Goal: Task Accomplishment & Management: Complete application form

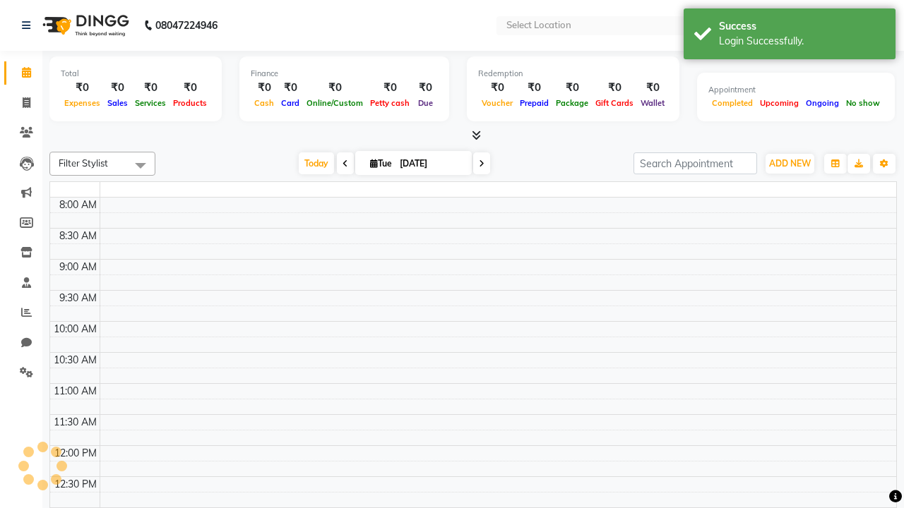
select select "en"
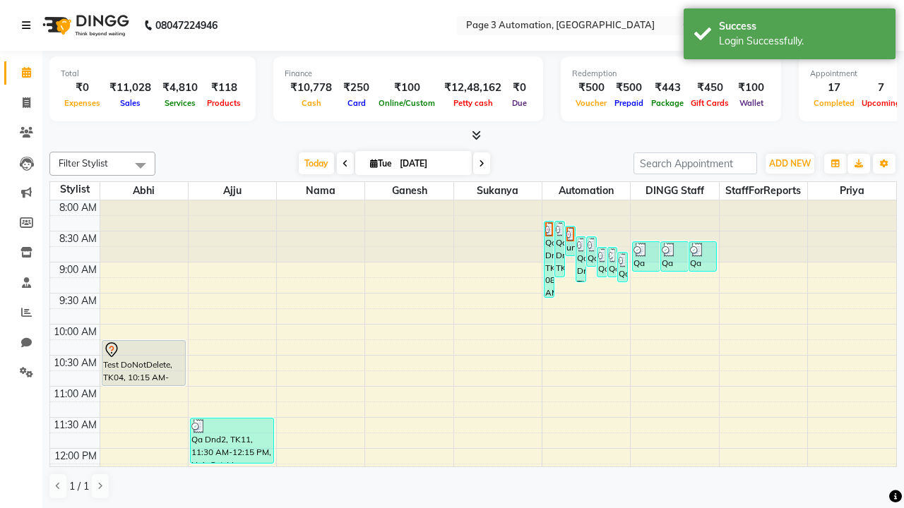
click at [29, 25] on icon at bounding box center [26, 25] width 8 height 10
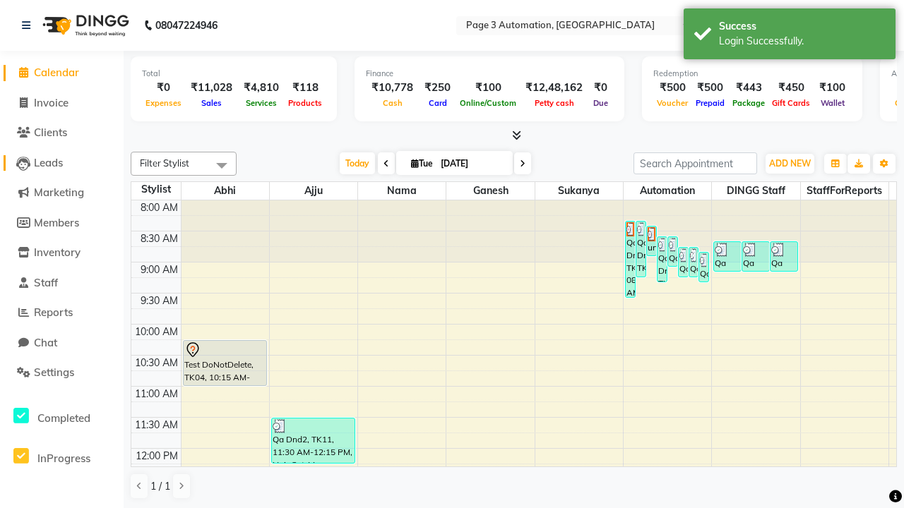
click at [61, 162] on span "Leads" at bounding box center [48, 162] width 29 height 13
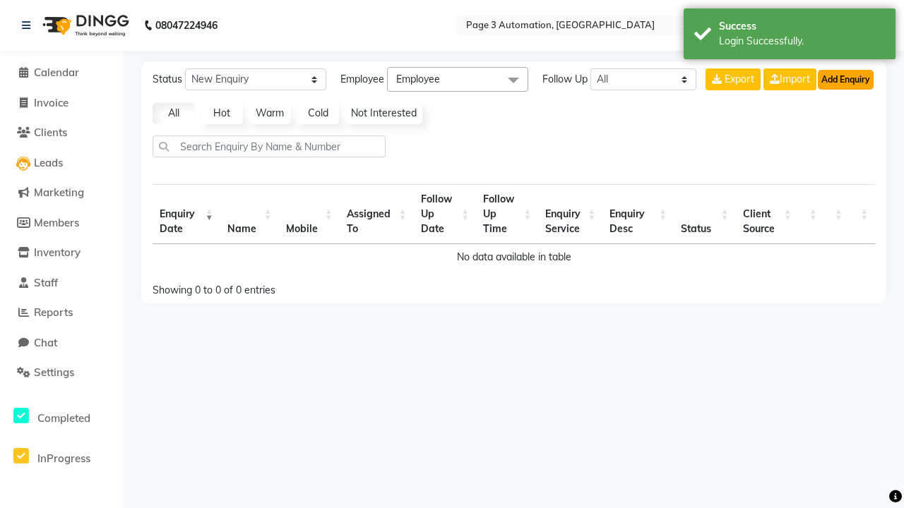
click at [845, 79] on button "Add Enquiry" at bounding box center [846, 80] width 56 height 20
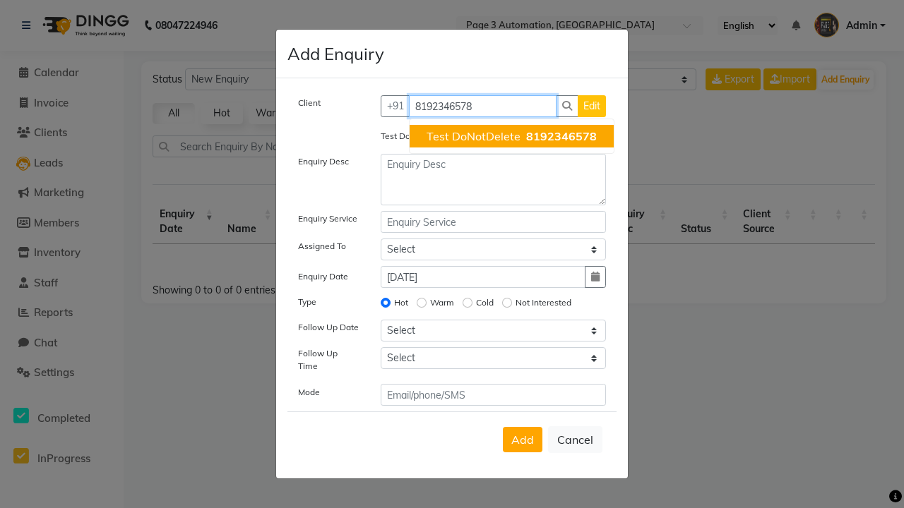
click at [511, 136] on span "Test DoNotDelete" at bounding box center [474, 136] width 94 height 14
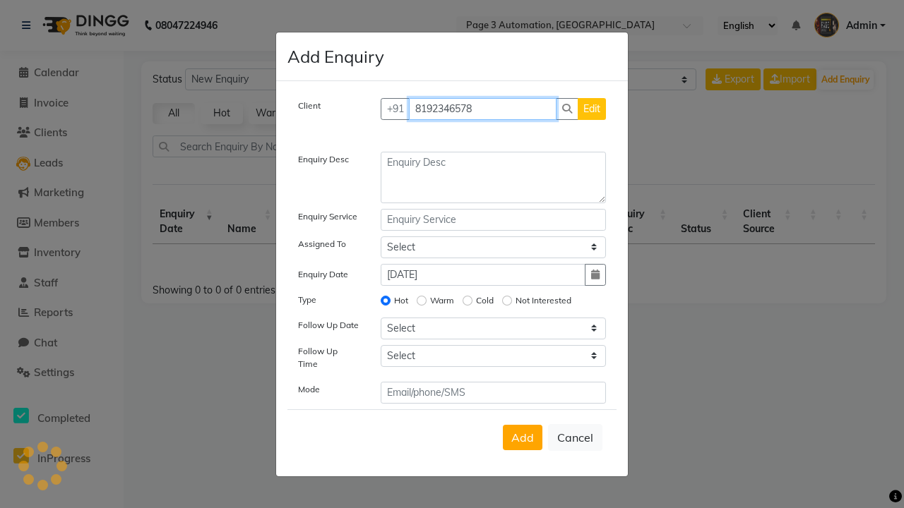
type input "8192346578"
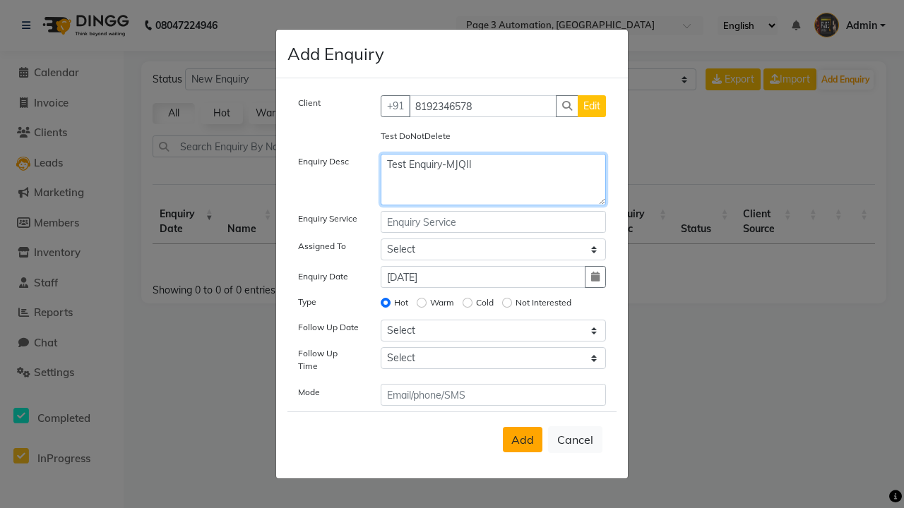
type textarea "Test Enquiry-MJQII"
click at [523, 440] on span "Add" at bounding box center [522, 440] width 23 height 14
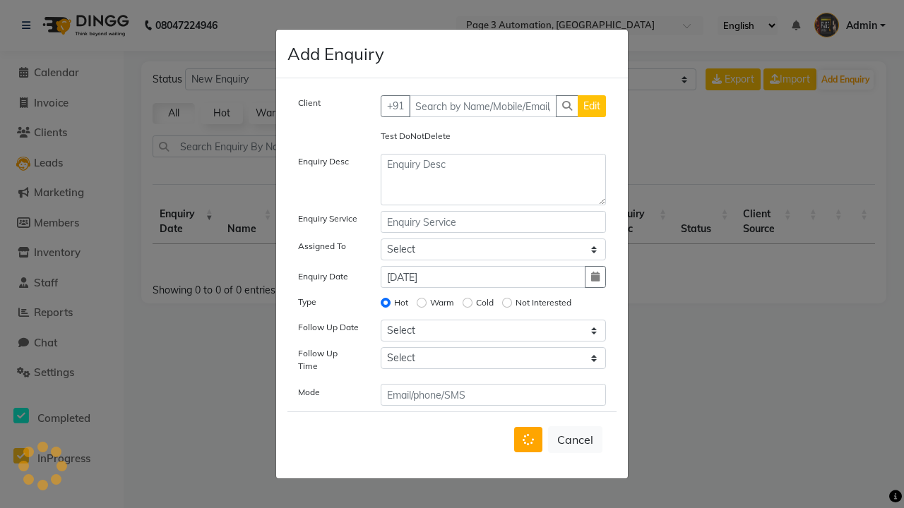
select select
radio input "false"
select select
select select "10"
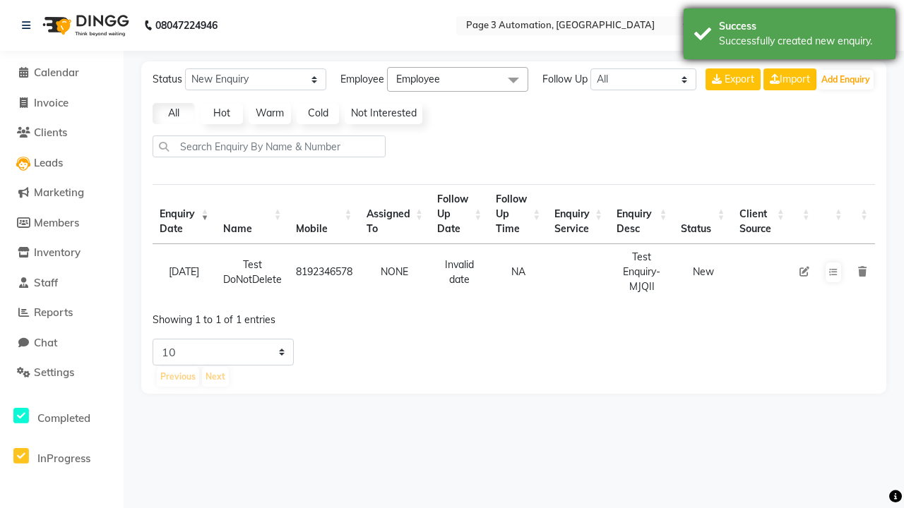
click at [790, 36] on div "Successfully created new enquiry." at bounding box center [802, 41] width 166 height 15
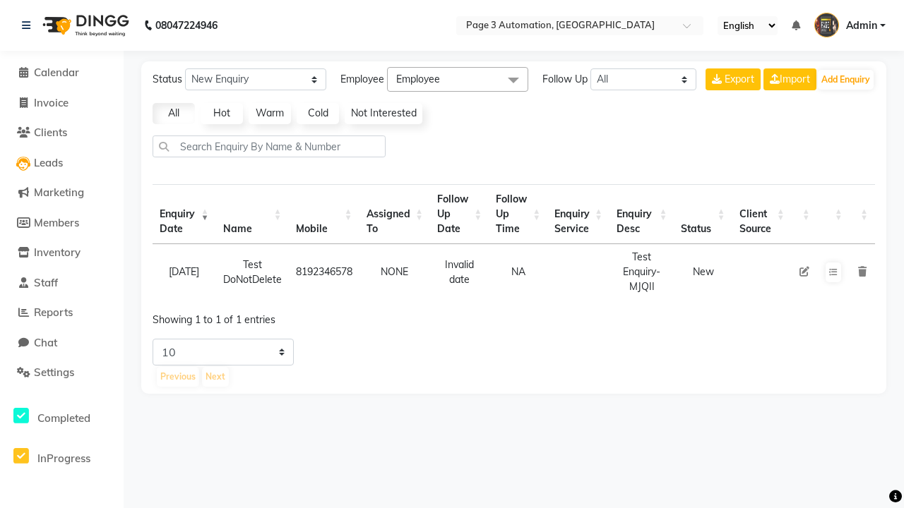
click at [804, 272] on icon at bounding box center [804, 272] width 10 height 10
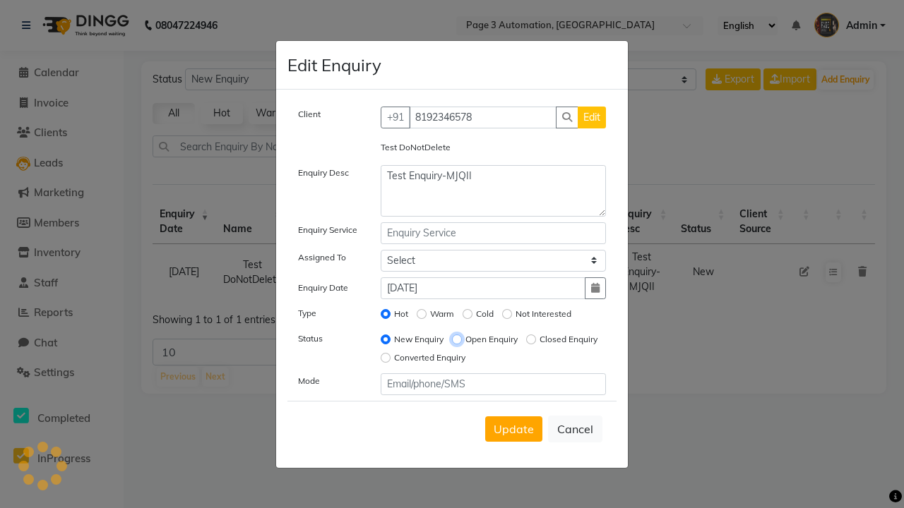
click at [456, 339] on input "Open Enquiry" at bounding box center [457, 340] width 10 height 10
radio input "true"
radio input "false"
click at [513, 429] on span "Update" at bounding box center [514, 429] width 40 height 14
select select
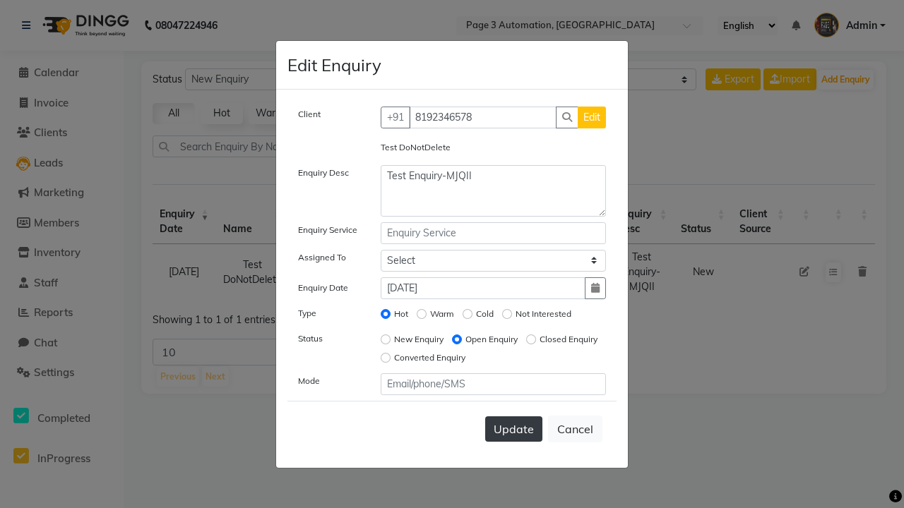
radio input "false"
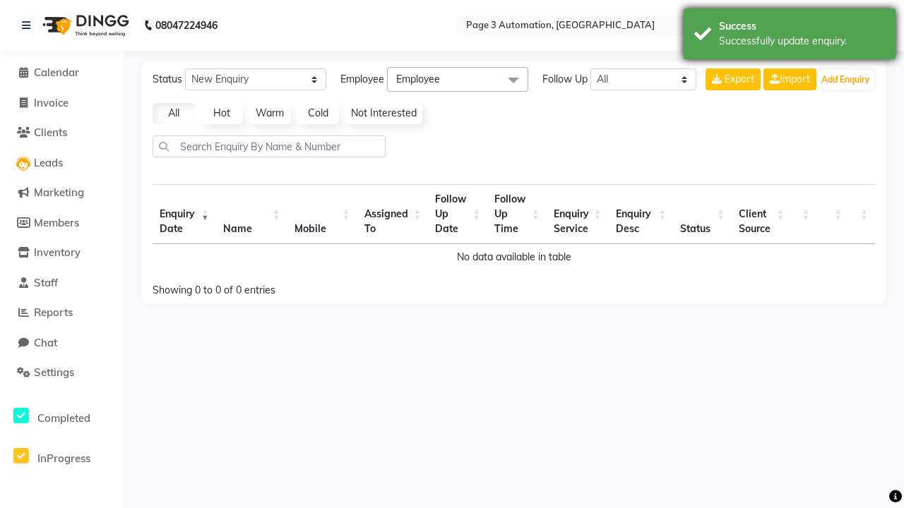
click at [790, 36] on div "Successfully update enquiry." at bounding box center [802, 41] width 166 height 15
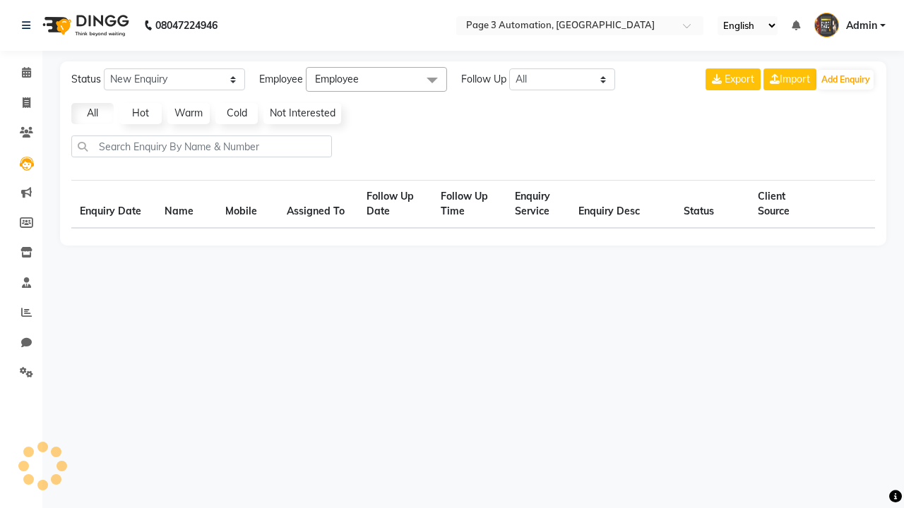
select select "Open"
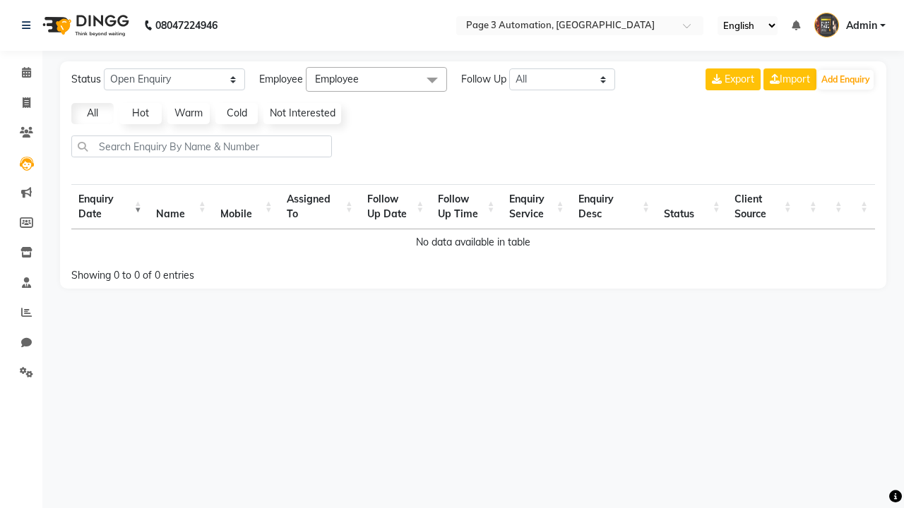
select select "10"
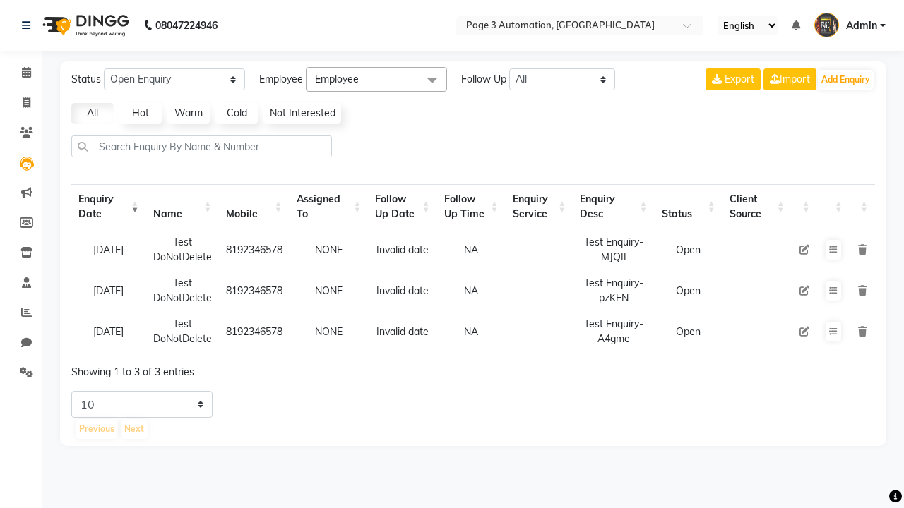
click at [862, 249] on icon at bounding box center [862, 250] width 8 height 10
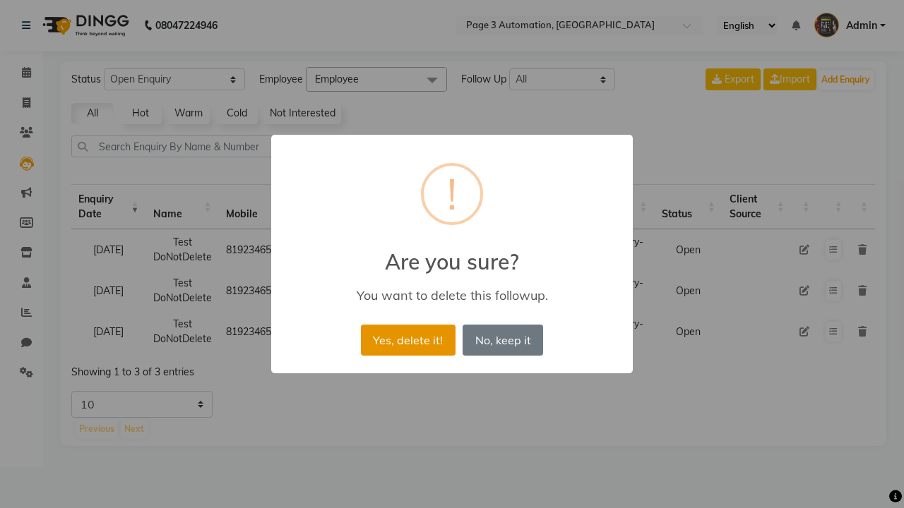
click at [407, 340] on button "Yes, delete it!" at bounding box center [408, 340] width 95 height 31
